Goal: Contribute content: Add original content to the website for others to see

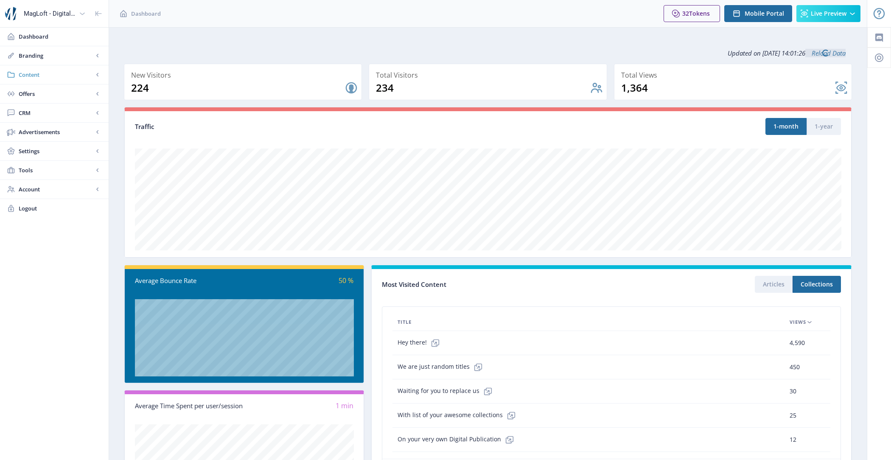
click at [39, 74] on span "Content" at bounding box center [56, 74] width 75 height 8
click at [65, 132] on span "Import PDF" at bounding box center [63, 132] width 73 height 8
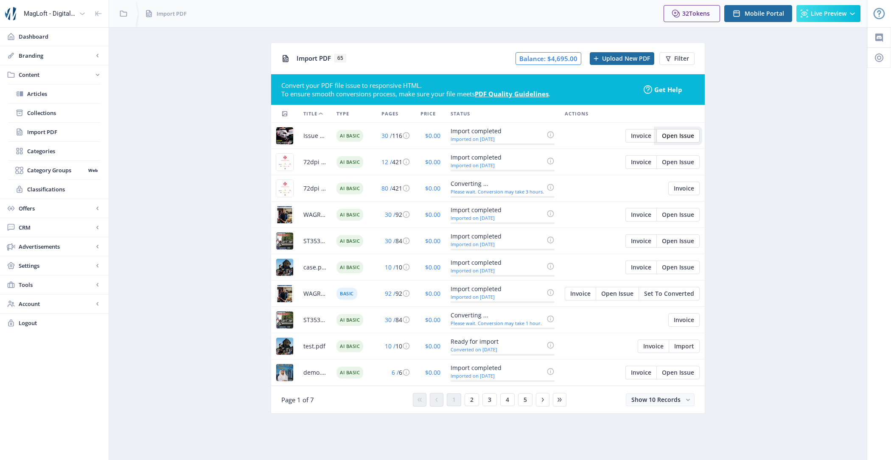
click at [682, 132] on span "Open Issue" at bounding box center [678, 135] width 32 height 7
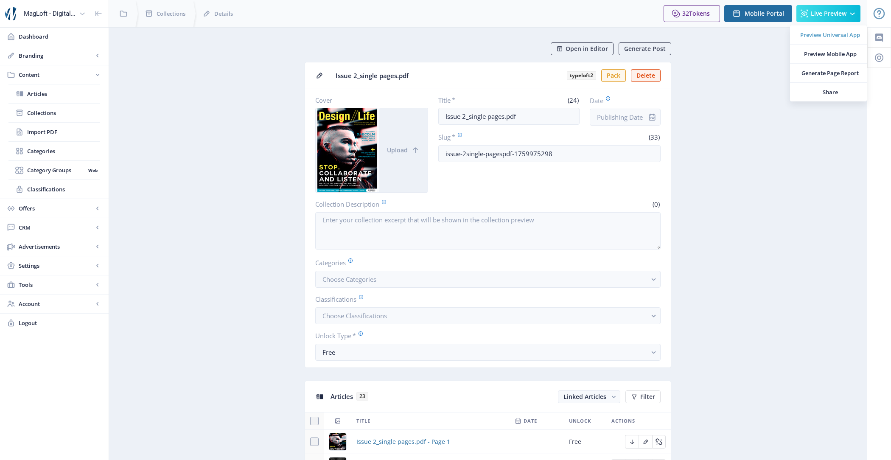
click at [828, 37] on span "Preview Universal App" at bounding box center [831, 35] width 60 height 8
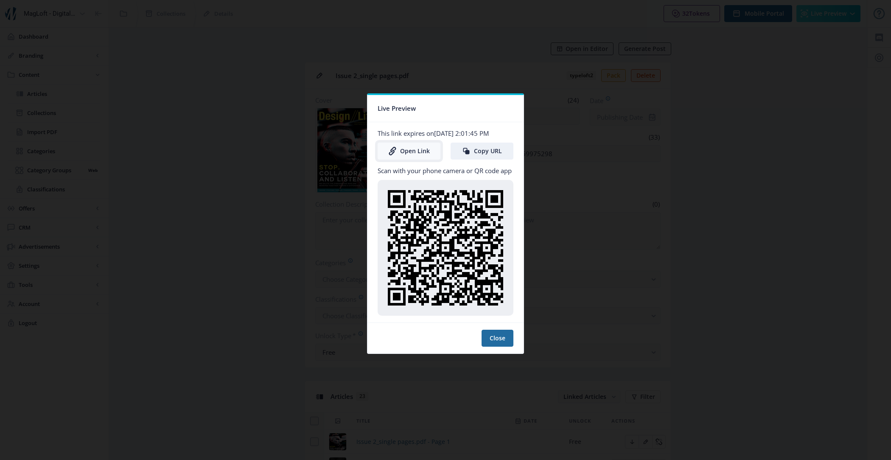
click at [406, 150] on link "Open Link" at bounding box center [409, 151] width 63 height 17
click at [504, 336] on button "Close" at bounding box center [498, 338] width 32 height 17
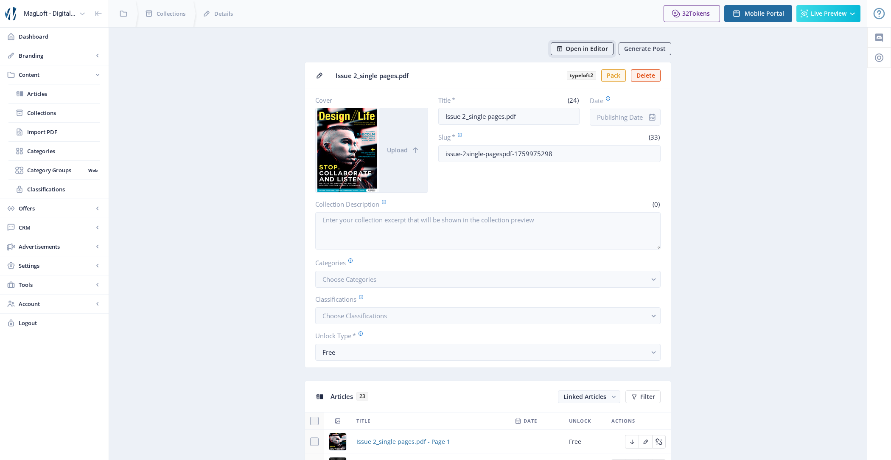
click at [569, 51] on span "Open in Editor" at bounding box center [587, 48] width 42 height 7
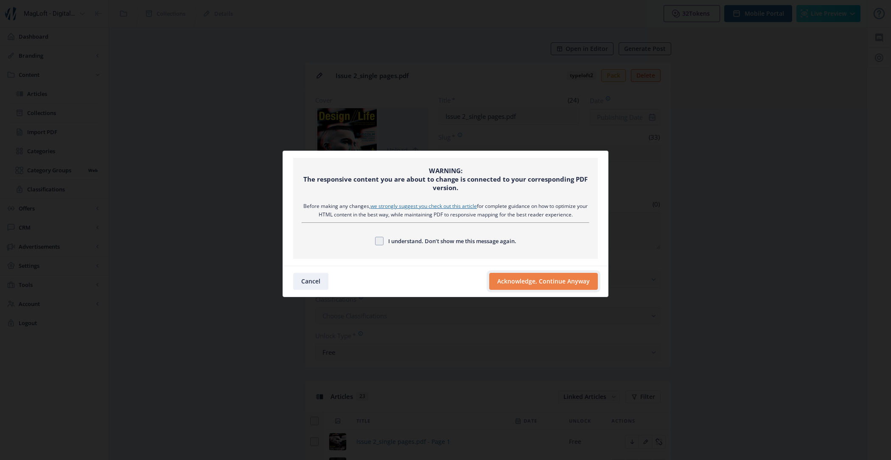
click at [537, 284] on button "Acknowledge, Continue Anyway" at bounding box center [543, 281] width 109 height 17
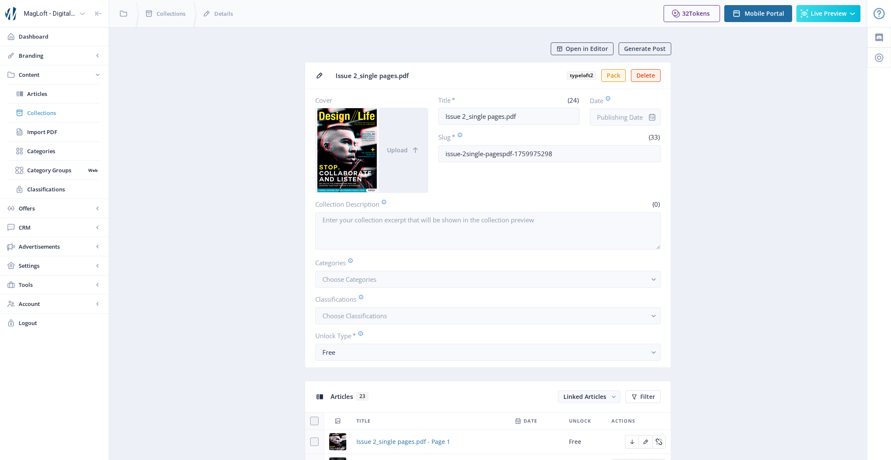
click at [67, 118] on link "Collections" at bounding box center [54, 113] width 92 height 19
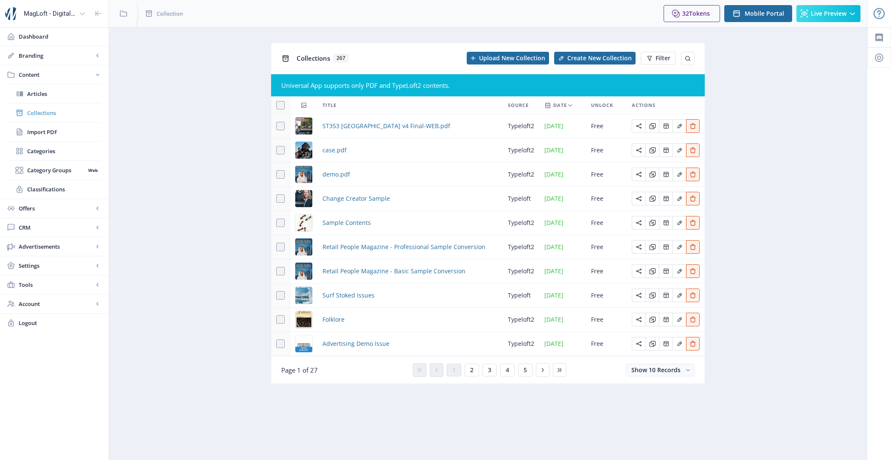
click at [92, 119] on link "Collections" at bounding box center [54, 113] width 92 height 19
click at [81, 128] on span "Import PDF" at bounding box center [63, 132] width 73 height 8
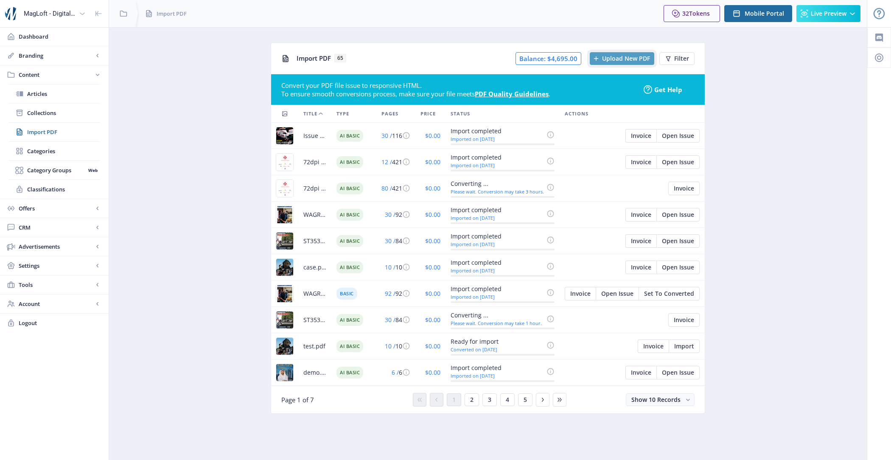
click at [624, 61] on span "Upload New PDF" at bounding box center [626, 58] width 48 height 7
click at [76, 115] on span "Collections" at bounding box center [63, 113] width 73 height 8
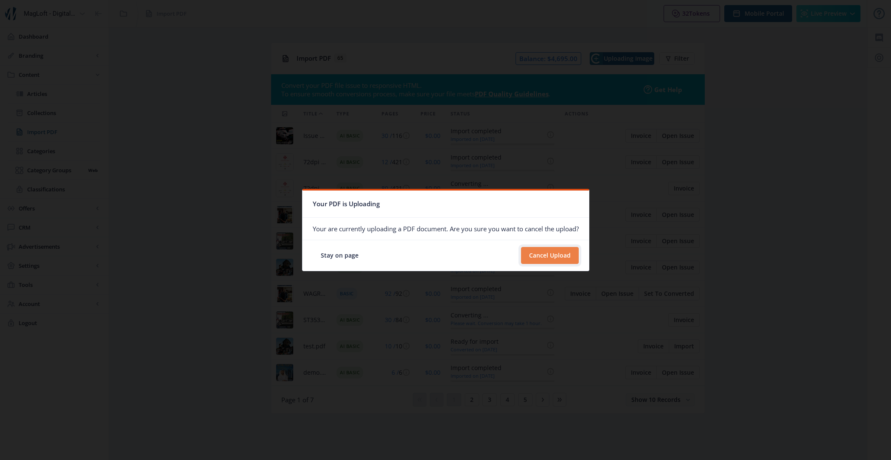
click at [543, 253] on button "Cancel Upload" at bounding box center [550, 255] width 58 height 17
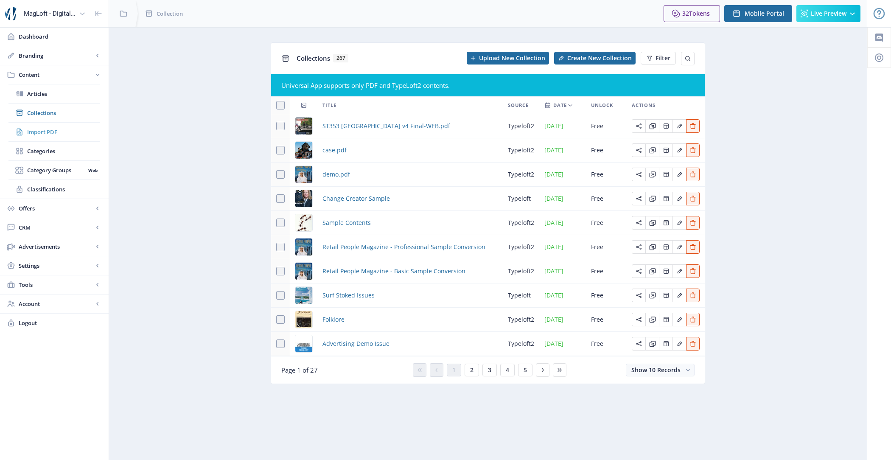
click at [70, 125] on link "Import PDF" at bounding box center [54, 132] width 92 height 19
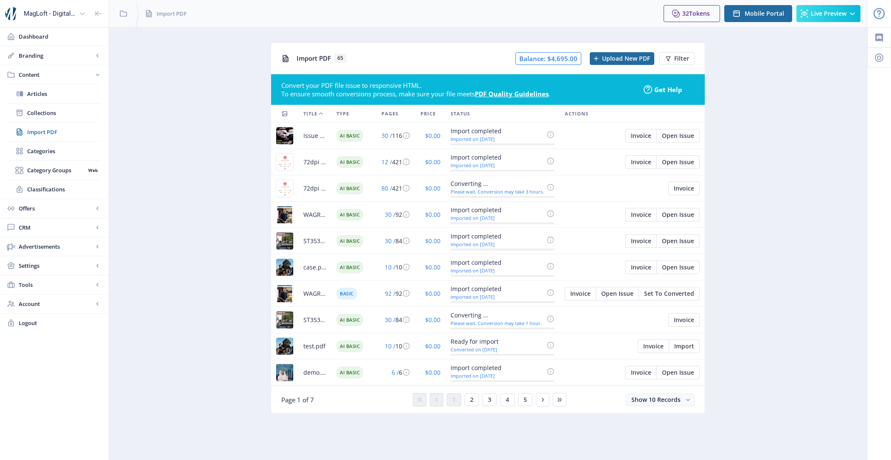
click at [620, 51] on div "Import PDF 65 Balance: $4,695.00 Upload New PDF Filter" at bounding box center [488, 58] width 434 height 31
click at [621, 55] on span "Upload New PDF" at bounding box center [626, 58] width 48 height 7
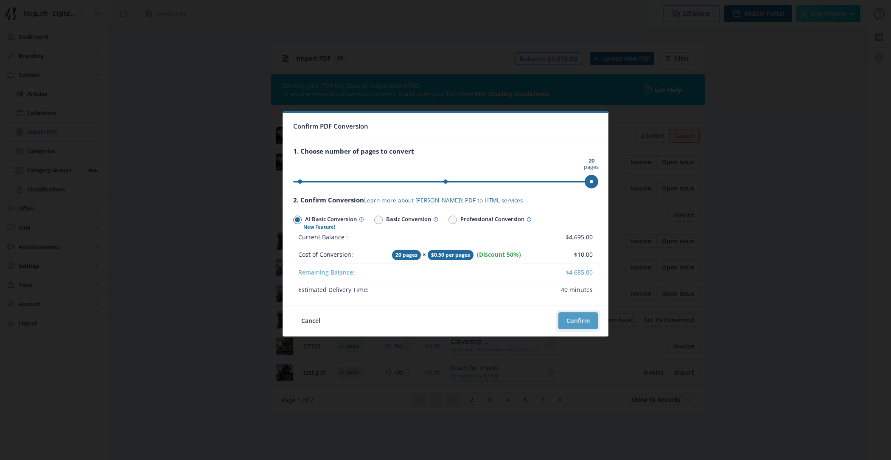
click at [568, 316] on button "Confirm" at bounding box center [578, 320] width 39 height 17
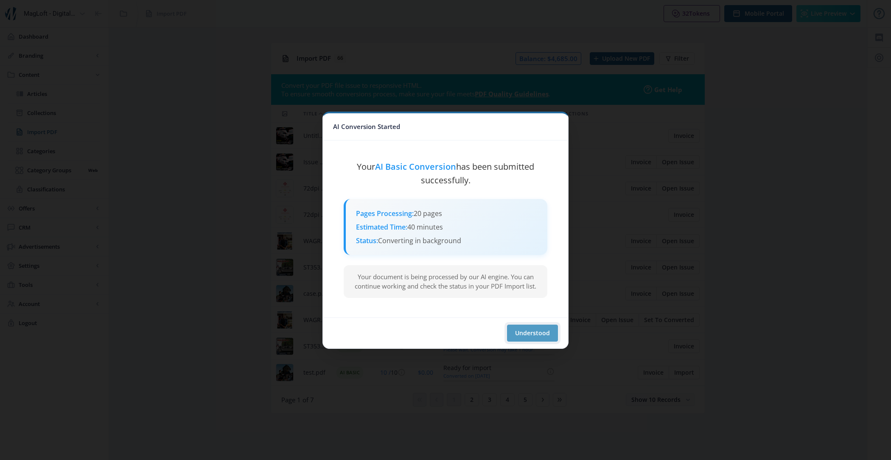
click at [528, 333] on button "Understood" at bounding box center [532, 333] width 51 height 17
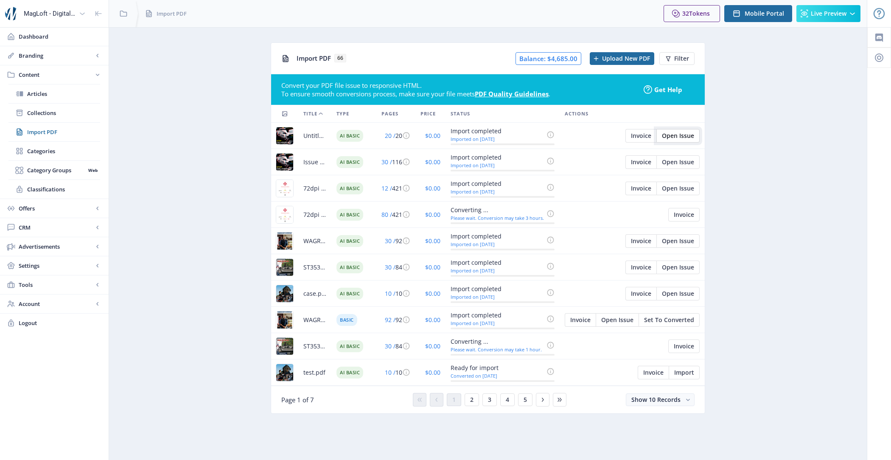
click at [680, 141] on button "Open Issue" at bounding box center [678, 136] width 43 height 14
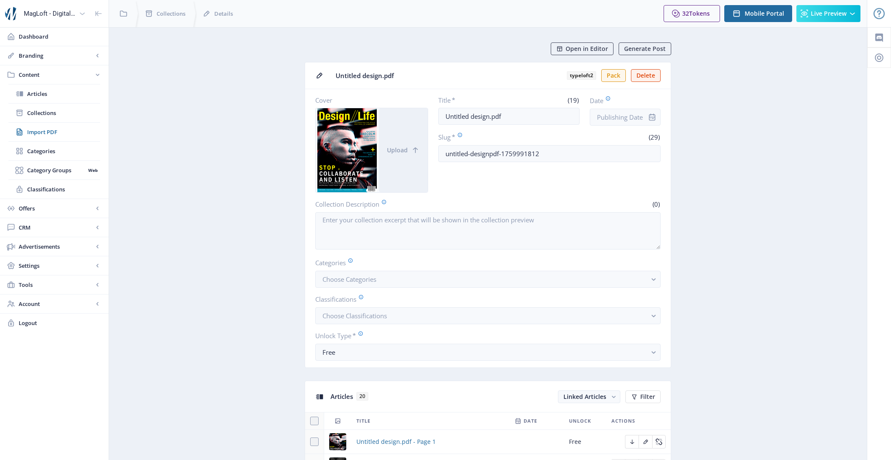
click at [818, 23] on div "32 Tokens Upgrade Mobile Portal Live Preview" at bounding box center [762, 13] width 211 height 27
click at [816, 20] on button "Live Preview" at bounding box center [829, 13] width 64 height 17
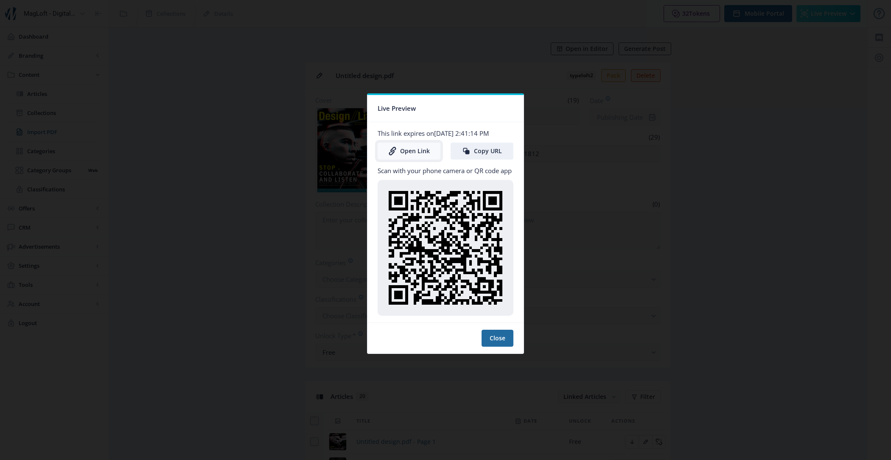
click at [414, 153] on link "Open Link" at bounding box center [409, 151] width 63 height 17
